Goal: Task Accomplishment & Management: Use online tool/utility

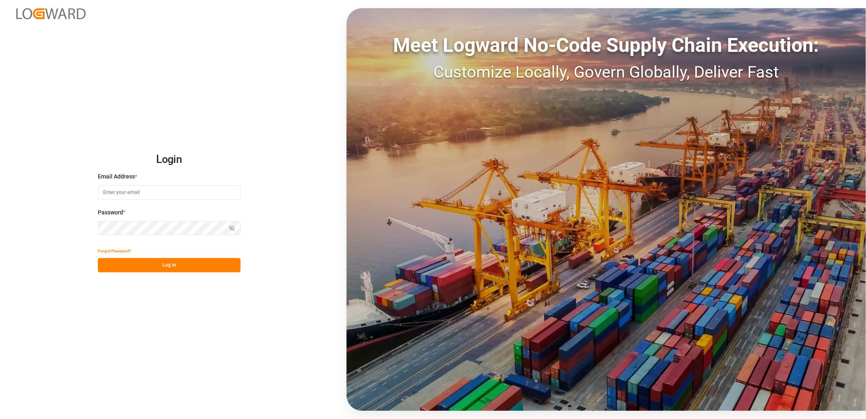
type input "[PERSON_NAME][EMAIL_ADDRESS][PERSON_NAME][DOMAIN_NAME]"
click at [145, 264] on button "Log In" at bounding box center [169, 265] width 143 height 14
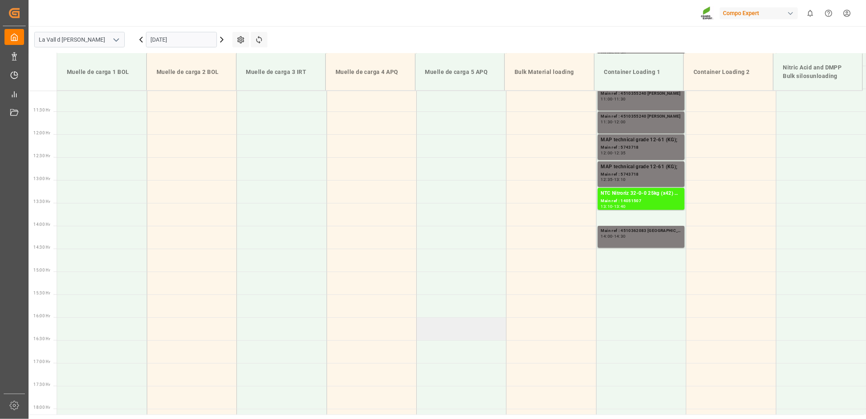
scroll to position [414, 0]
